Goal: Information Seeking & Learning: Learn about a topic

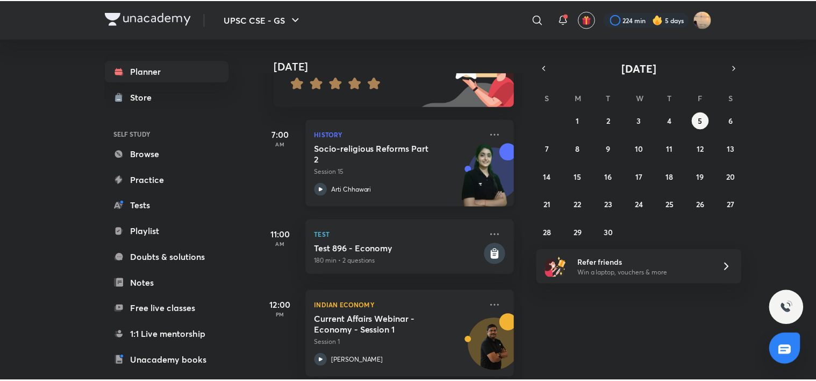
scroll to position [116, 0]
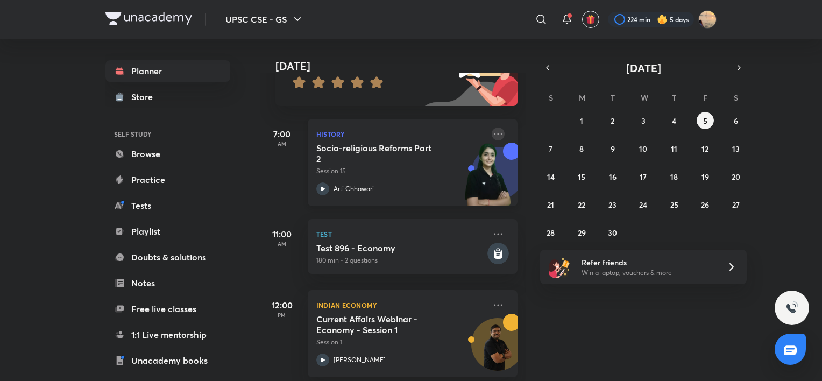
click at [493, 130] on icon at bounding box center [498, 133] width 13 height 13
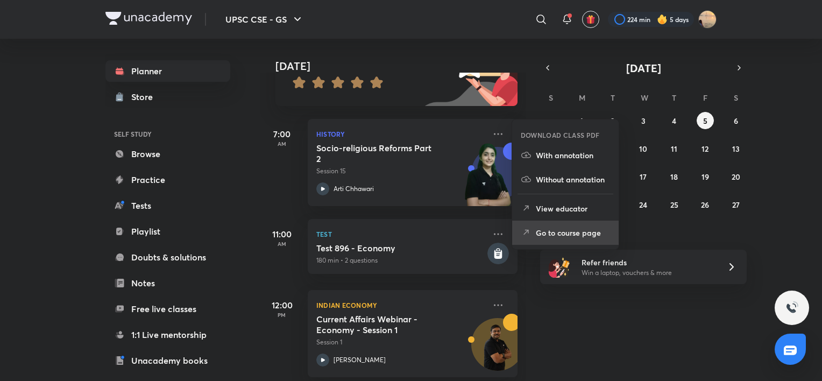
click at [542, 224] on li "Go to course page" at bounding box center [565, 232] width 106 height 24
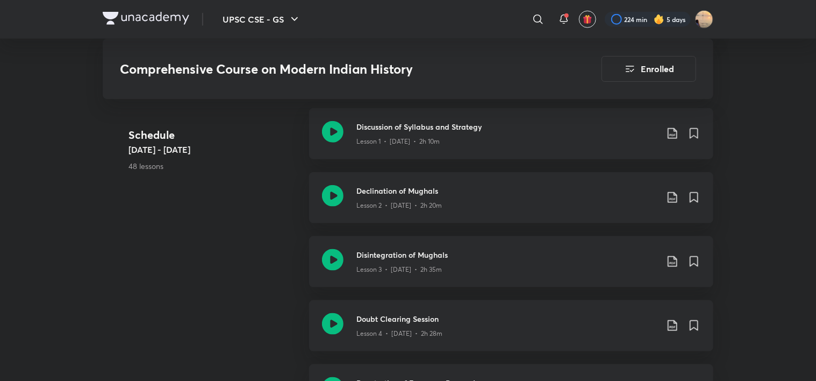
scroll to position [568, 0]
click at [151, 15] on img at bounding box center [146, 18] width 87 height 13
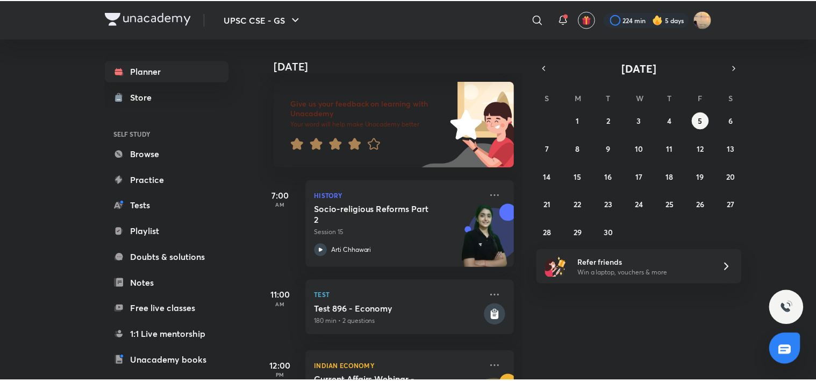
scroll to position [54, 0]
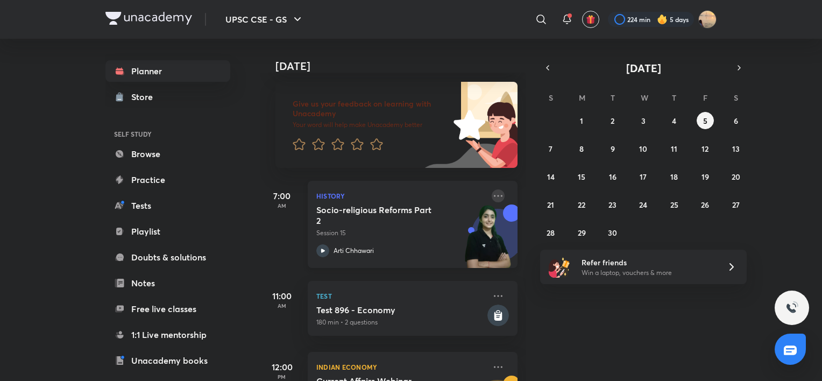
click at [492, 196] on icon at bounding box center [498, 195] width 13 height 13
click at [288, 60] on h4 "[DATE]" at bounding box center [401, 66] width 253 height 13
click at [540, 22] on icon at bounding box center [540, 19] width 9 height 9
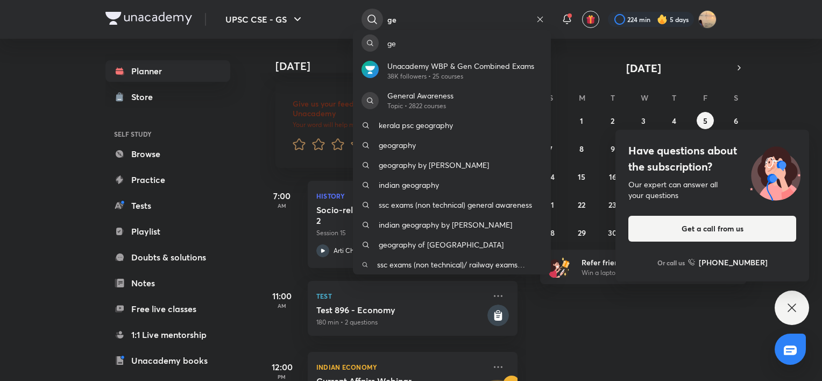
type input "g"
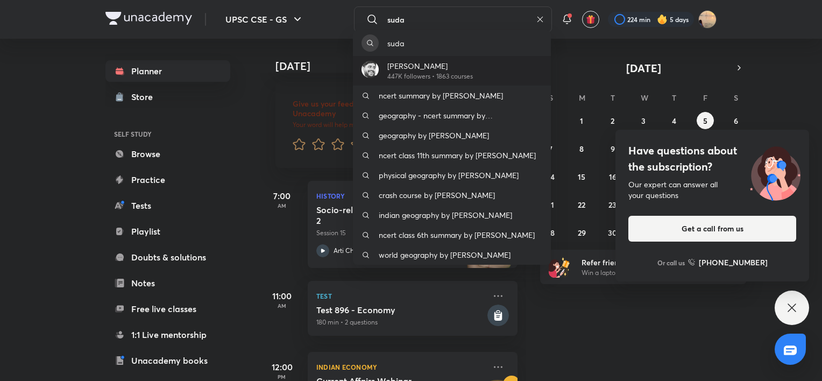
type input "suda"
click at [422, 69] on p "[PERSON_NAME]" at bounding box center [430, 65] width 86 height 11
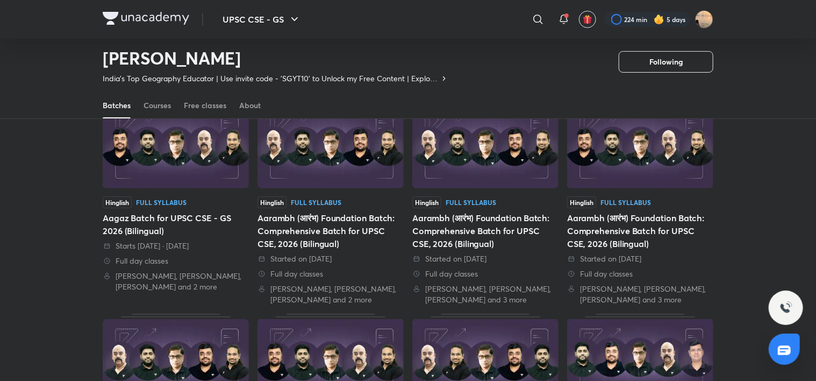
scroll to position [83, 0]
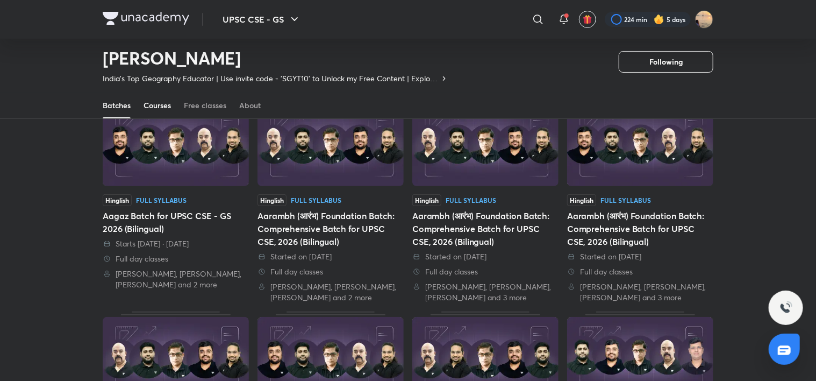
click at [158, 104] on div "Courses" at bounding box center [157, 105] width 27 height 11
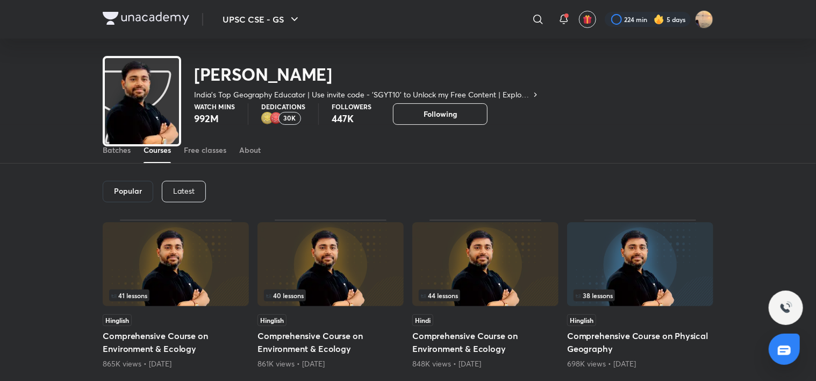
scroll to position [30, 0]
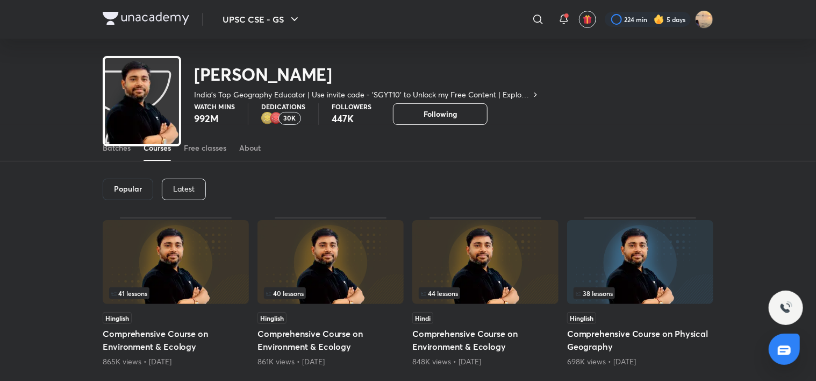
click at [184, 188] on p "Latest" at bounding box center [184, 188] width 22 height 9
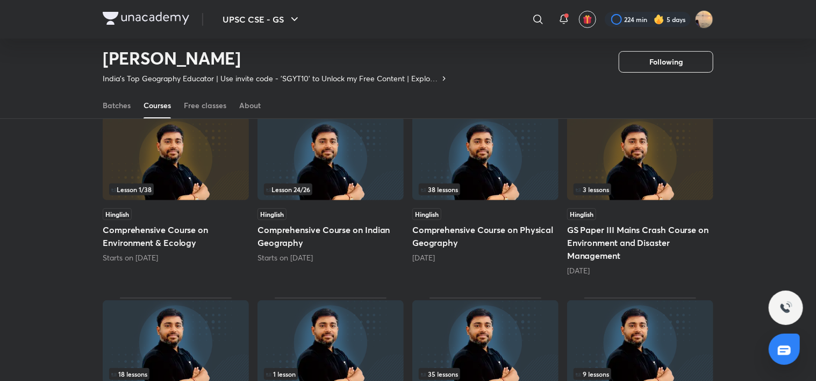
scroll to position [103, 0]
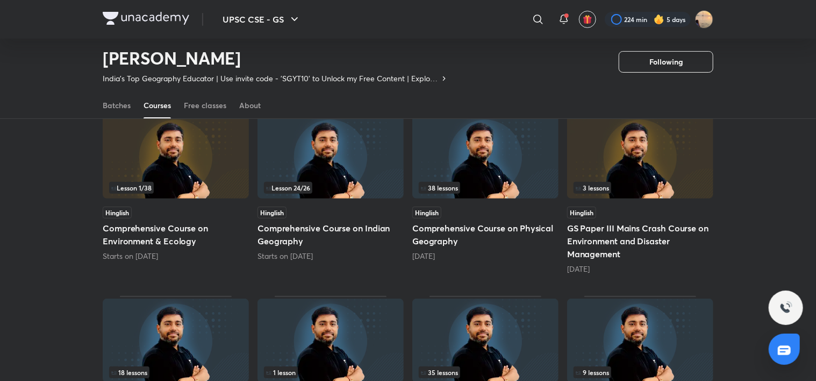
click at [331, 183] on div "Lesson 24 / 26" at bounding box center [330, 188] width 133 height 12
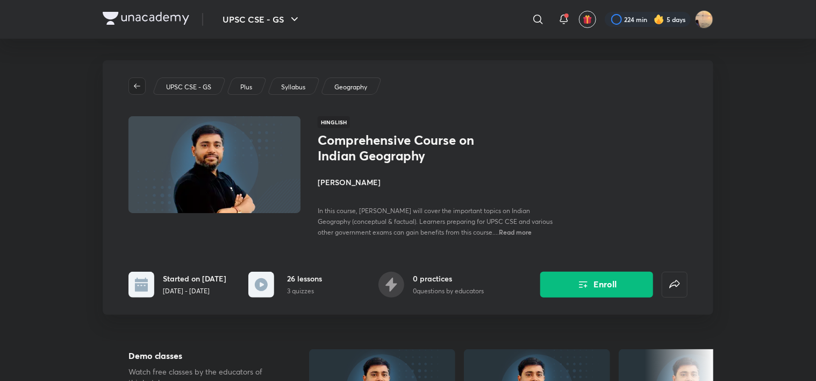
click at [132, 80] on button "button" at bounding box center [137, 85] width 17 height 17
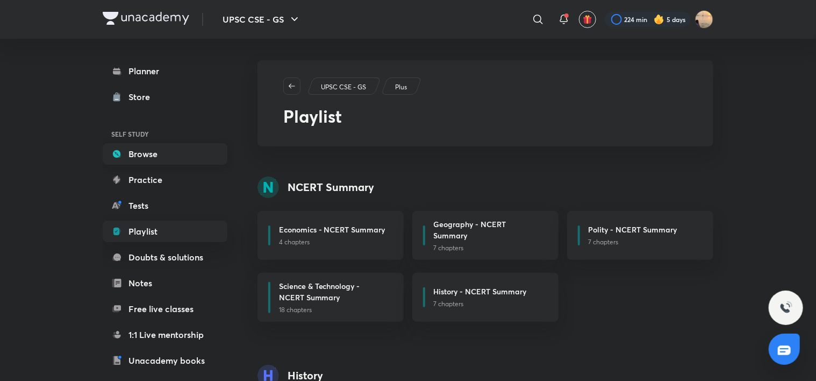
click at [152, 145] on link "Browse" at bounding box center [165, 154] width 125 height 22
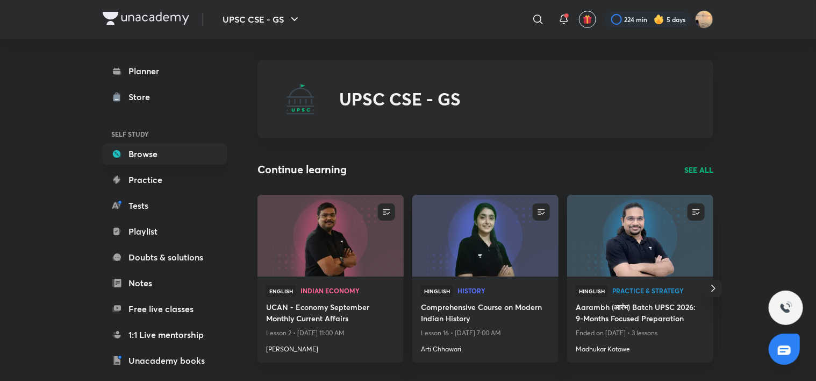
click at [714, 286] on icon "button" at bounding box center [713, 288] width 13 height 13
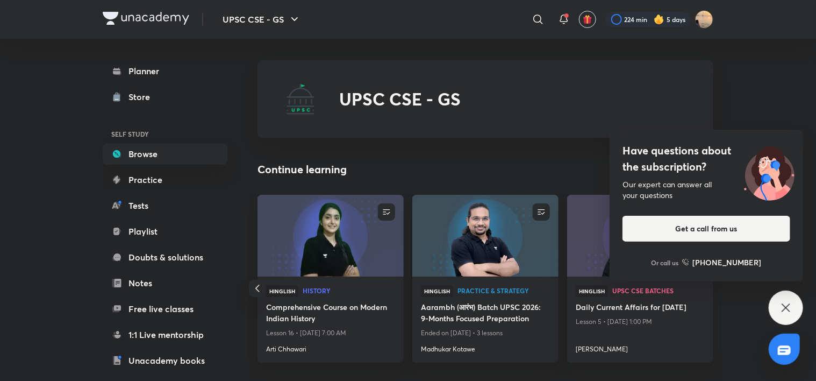
click at [782, 297] on div "Have questions about the subscription? Our expert can answer all your questions…" at bounding box center [786, 307] width 34 height 34
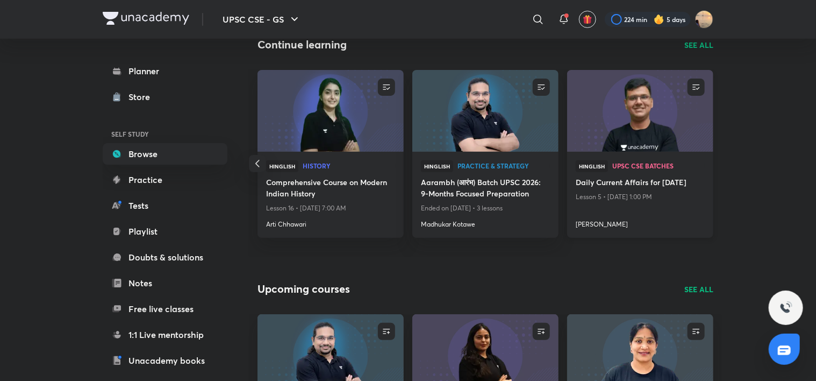
scroll to position [94, 0]
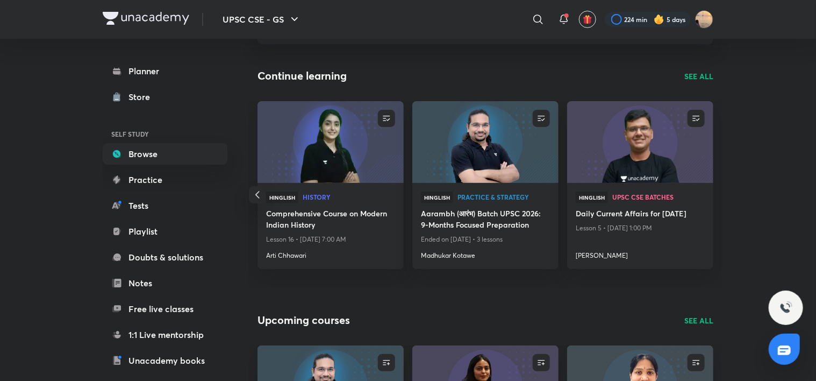
click at [695, 75] on p "SEE ALL" at bounding box center [699, 75] width 29 height 11
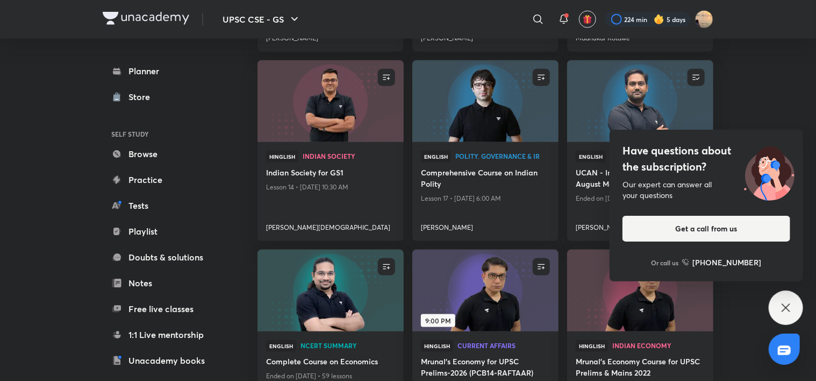
scroll to position [686, 0]
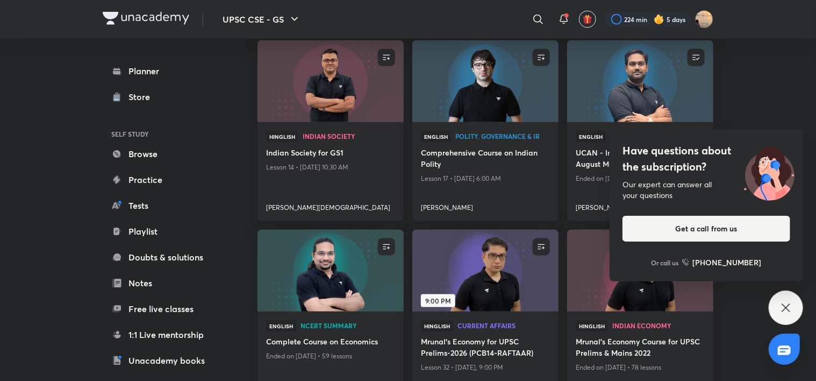
click at [789, 304] on icon at bounding box center [786, 307] width 8 height 8
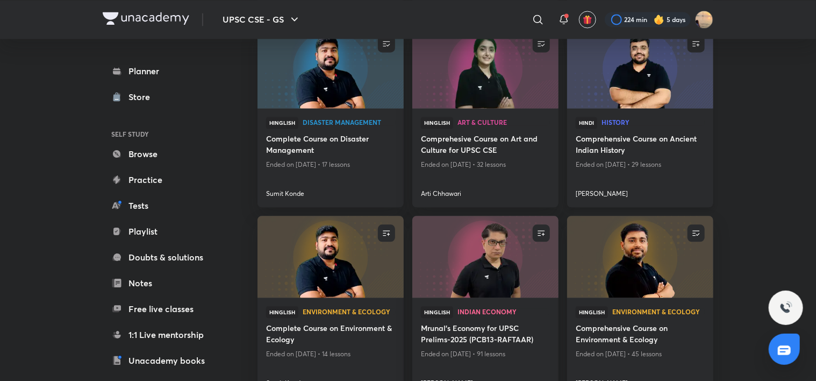
scroll to position [1079, 0]
click at [234, 46] on div "Planner Store SELF STUDY Browse Practice Tests Playlist Doubts & solutions Note…" at bounding box center [176, 205] width 146 height 333
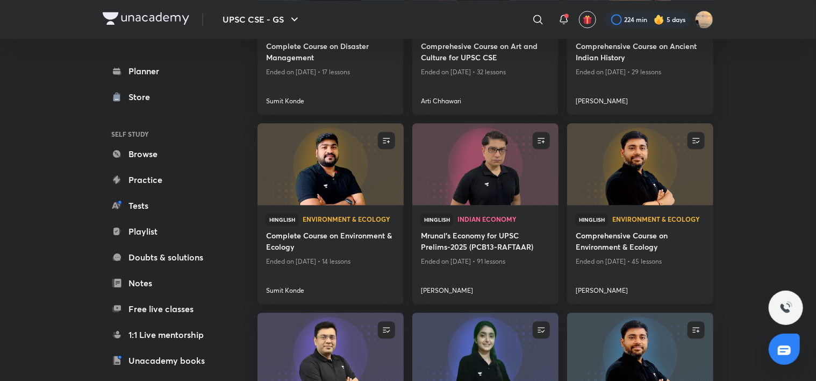
click at [640, 180] on img at bounding box center [640, 164] width 149 height 83
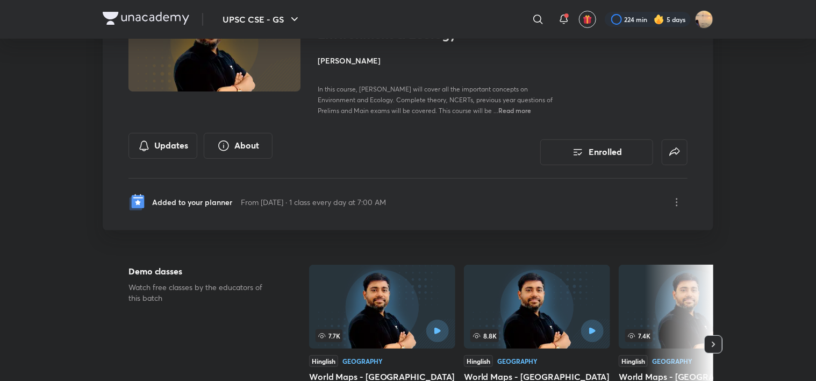
scroll to position [34, 0]
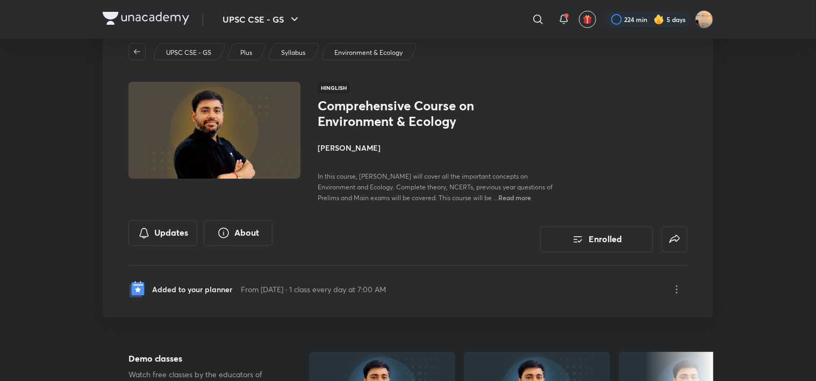
click at [352, 144] on h4 "[PERSON_NAME]" at bounding box center [438, 147] width 241 height 11
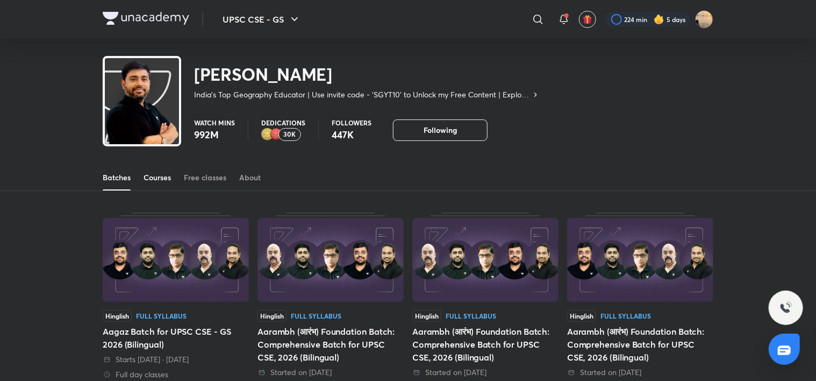
click at [159, 174] on div "Courses" at bounding box center [157, 177] width 27 height 11
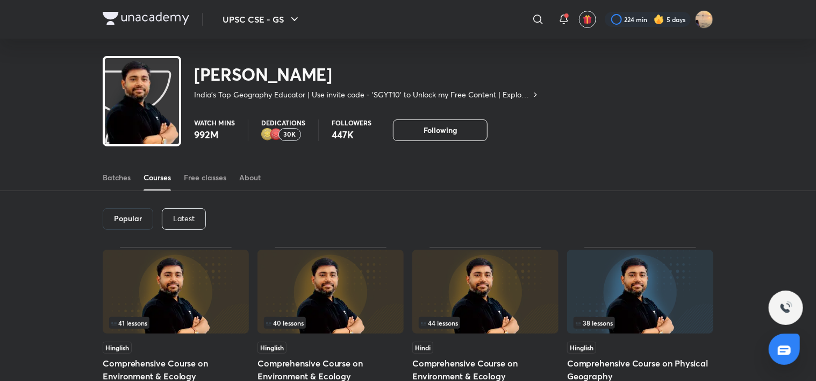
click at [191, 216] on p "Latest" at bounding box center [184, 218] width 22 height 9
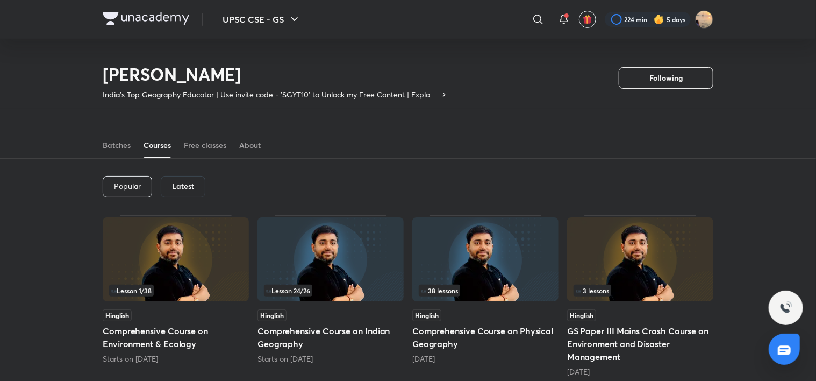
scroll to position [133, 0]
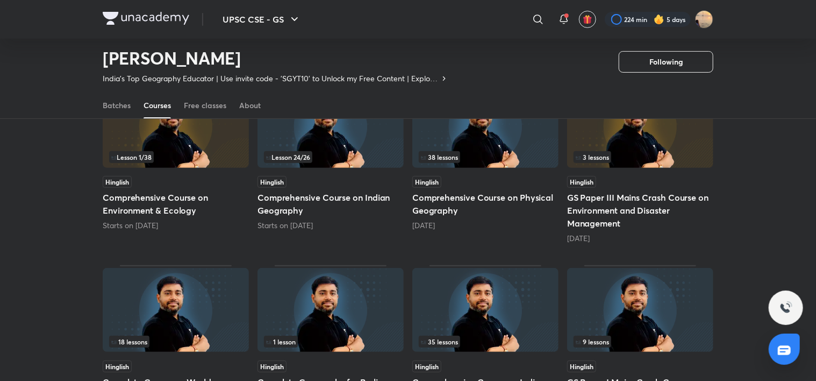
click at [321, 166] on img at bounding box center [331, 126] width 146 height 84
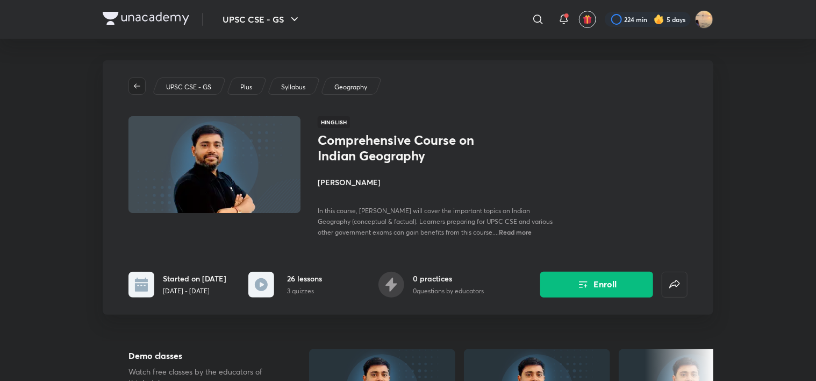
click at [134, 82] on icon "button" at bounding box center [137, 86] width 9 height 9
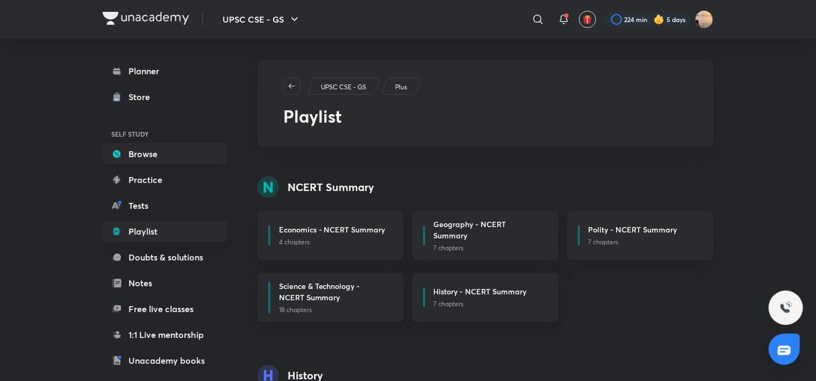
click at [162, 155] on link "Browse" at bounding box center [165, 154] width 125 height 22
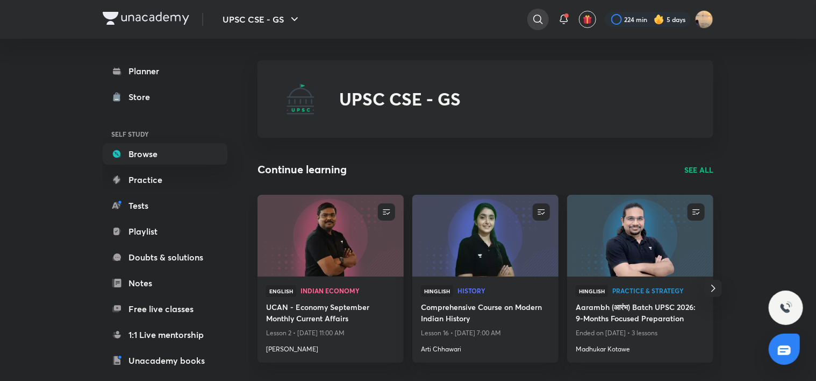
click at [542, 13] on icon at bounding box center [538, 19] width 13 height 13
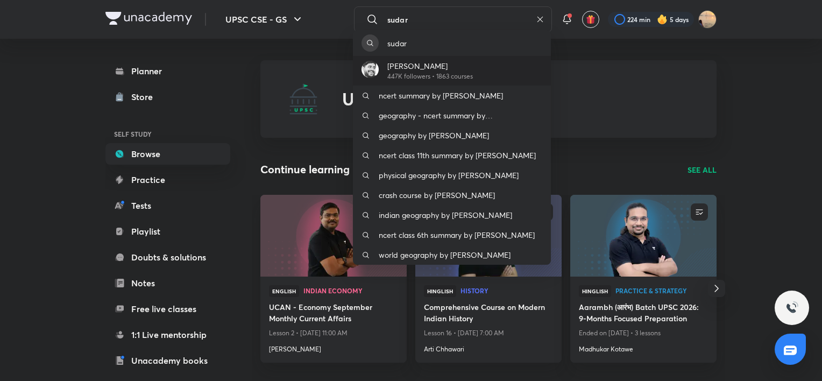
type input "sudar"
click at [477, 75] on div "[PERSON_NAME] 447K followers • 1863 courses" at bounding box center [452, 71] width 198 height 30
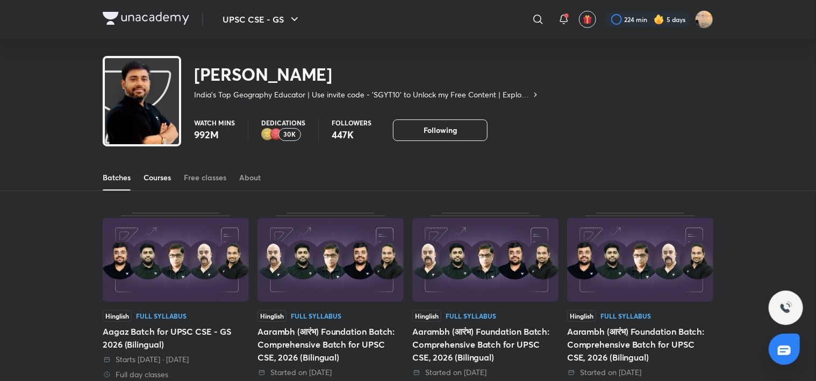
click at [164, 172] on div "Courses" at bounding box center [157, 177] width 27 height 11
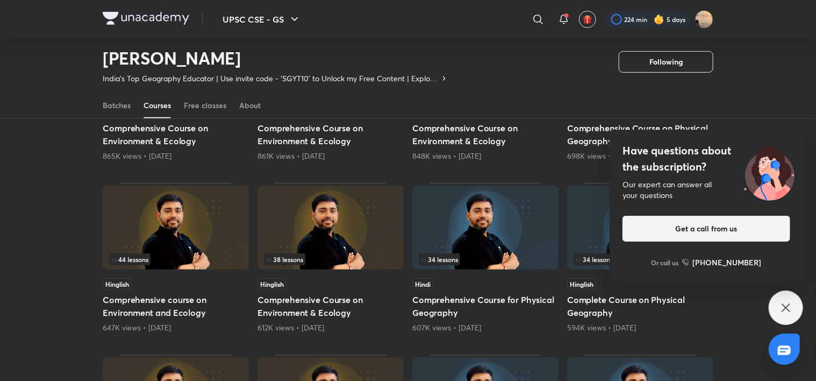
scroll to position [202, 0]
click at [33, 175] on div "Popular Latest 41 lessons Hinglish Comprehensive Course on Environment & Ecolog…" at bounding box center [408, 267] width 816 height 620
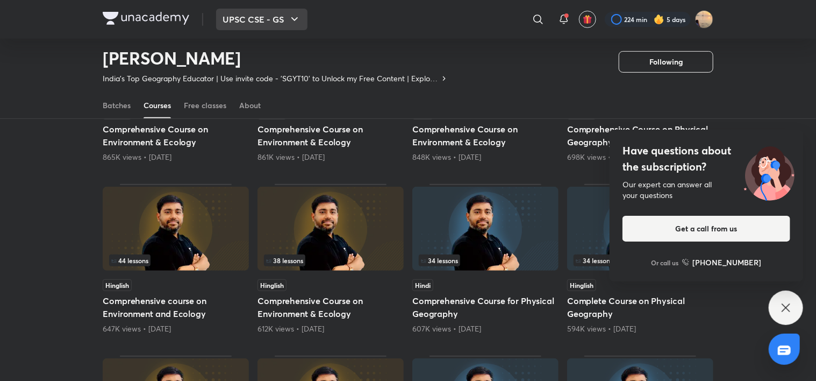
click at [275, 16] on button "UPSC CSE - GS" at bounding box center [261, 20] width 91 height 22
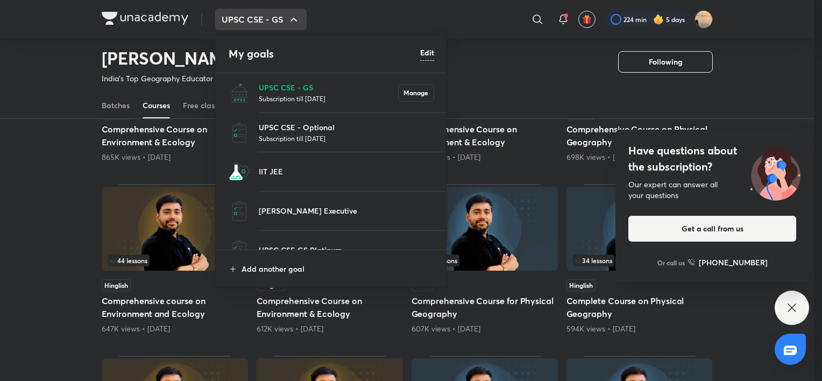
click at [346, 118] on li "UPSC CSE - Optional Subscription till [DATE]" at bounding box center [331, 132] width 231 height 39
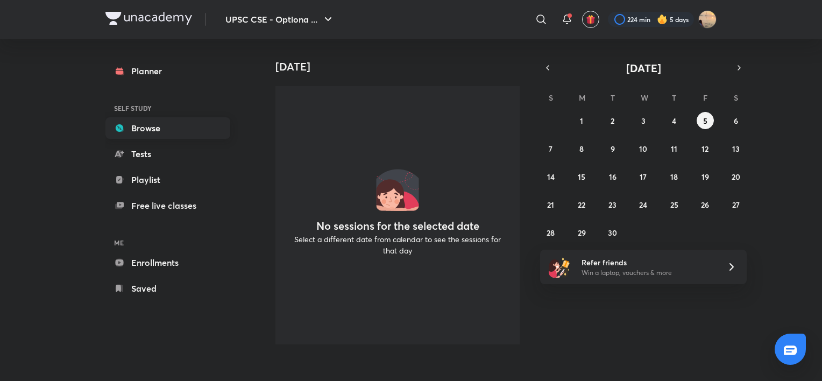
click at [140, 120] on link "Browse" at bounding box center [167, 128] width 125 height 22
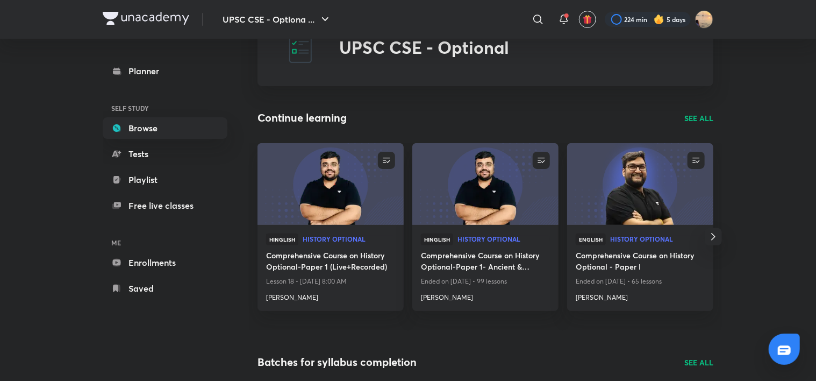
scroll to position [55, 0]
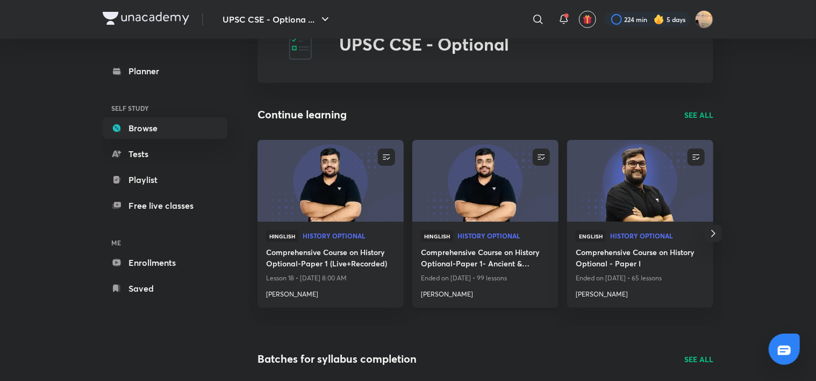
click at [494, 187] on img at bounding box center [485, 180] width 149 height 83
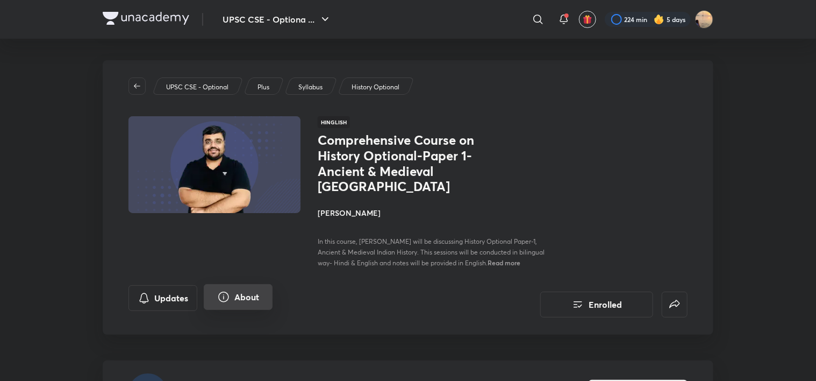
click at [253, 284] on button "About" at bounding box center [238, 297] width 69 height 26
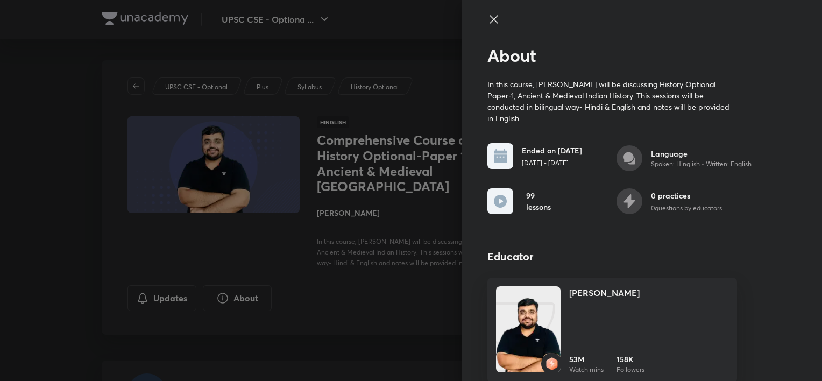
click at [418, 287] on div at bounding box center [411, 190] width 822 height 381
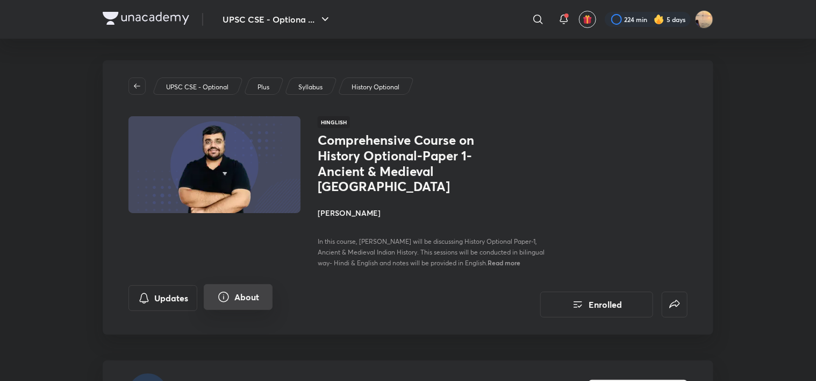
click at [241, 287] on button "About" at bounding box center [238, 297] width 69 height 26
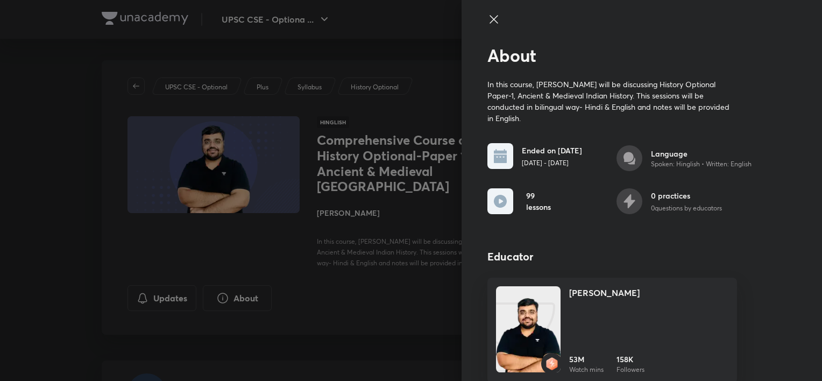
click at [290, 283] on div at bounding box center [411, 190] width 822 height 381
